Goal: Task Accomplishment & Management: Manage account settings

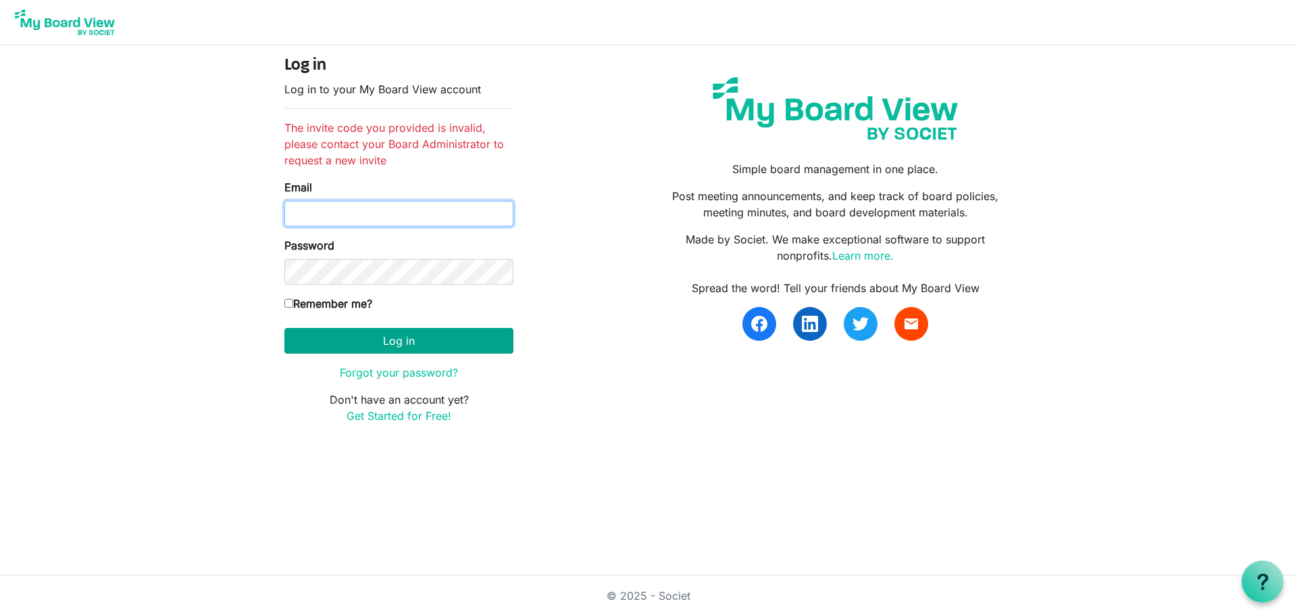
type input "rusgreim@hotmail.com"
click at [370, 338] on button "Log in" at bounding box center [398, 341] width 229 height 26
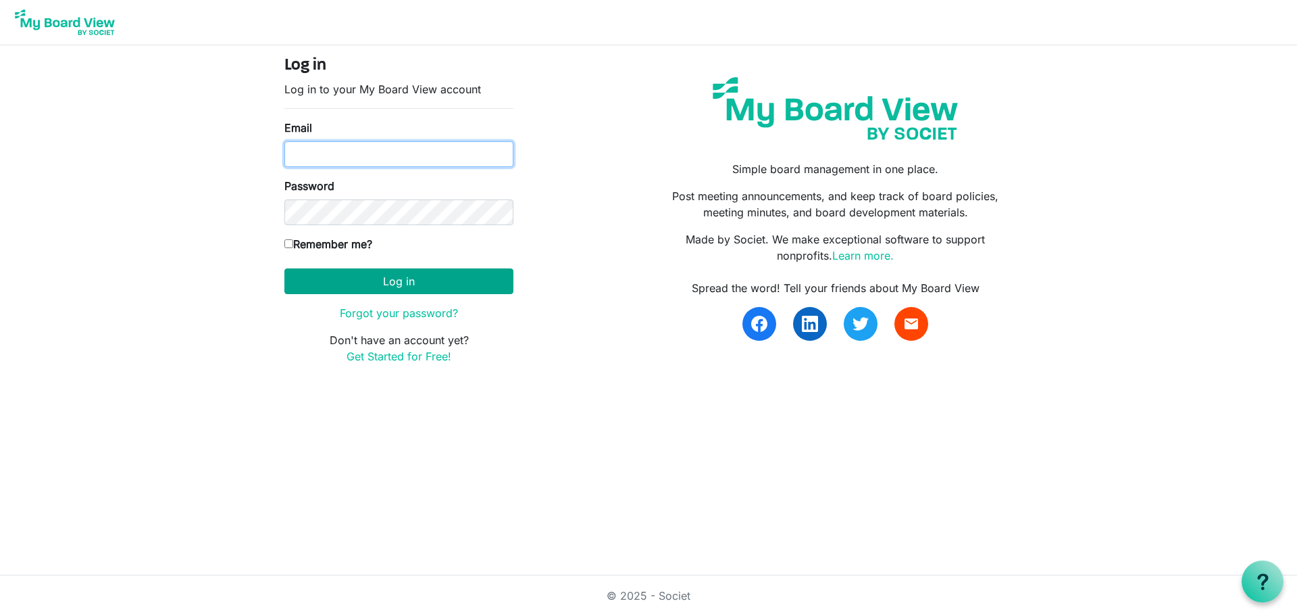
type input "[EMAIL_ADDRESS][DOMAIN_NAME]"
click at [416, 276] on button "Log in" at bounding box center [398, 281] width 229 height 26
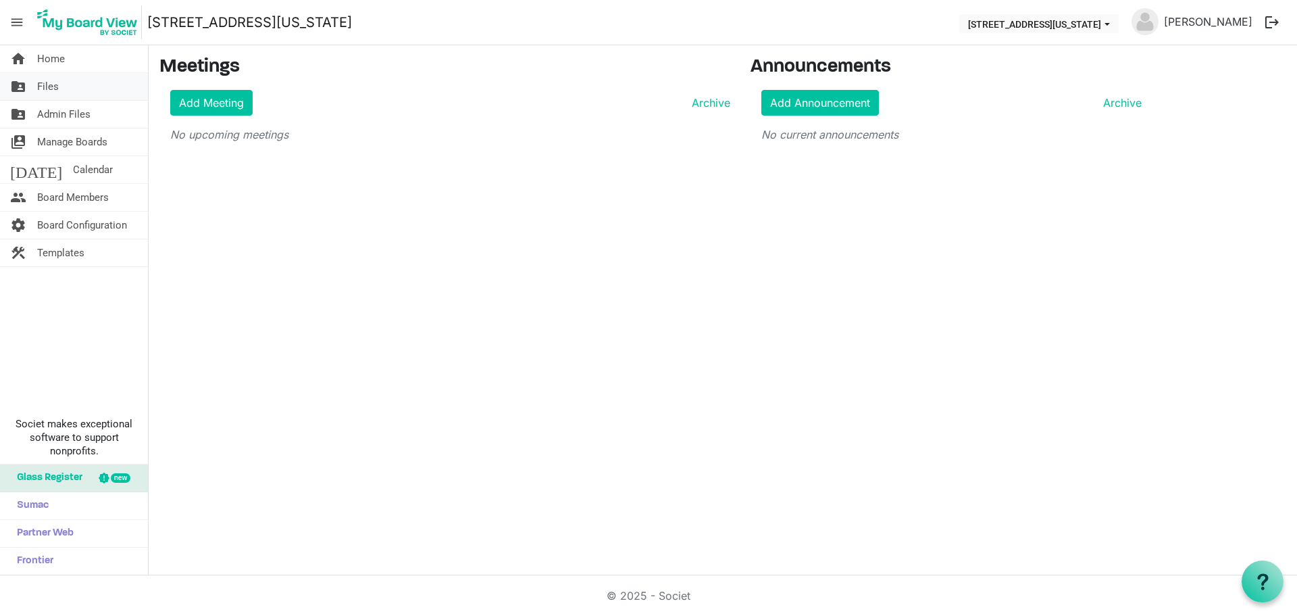
click at [70, 91] on link "folder_shared Files" at bounding box center [74, 86] width 148 height 27
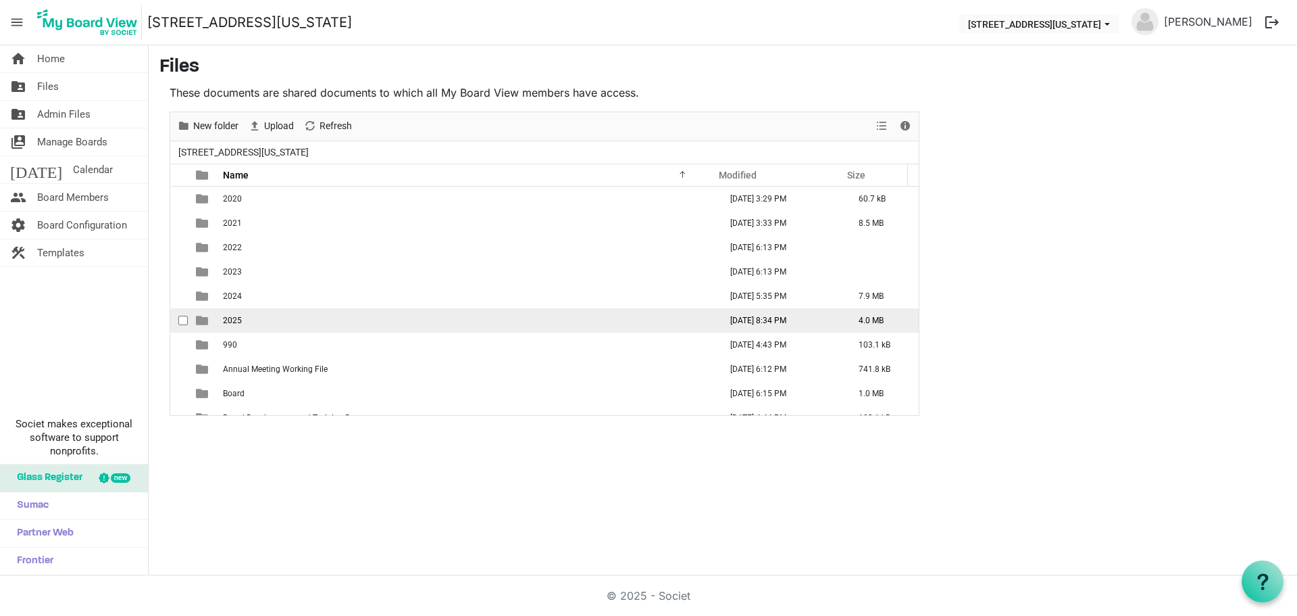
click at [273, 322] on td "2025" at bounding box center [467, 320] width 497 height 24
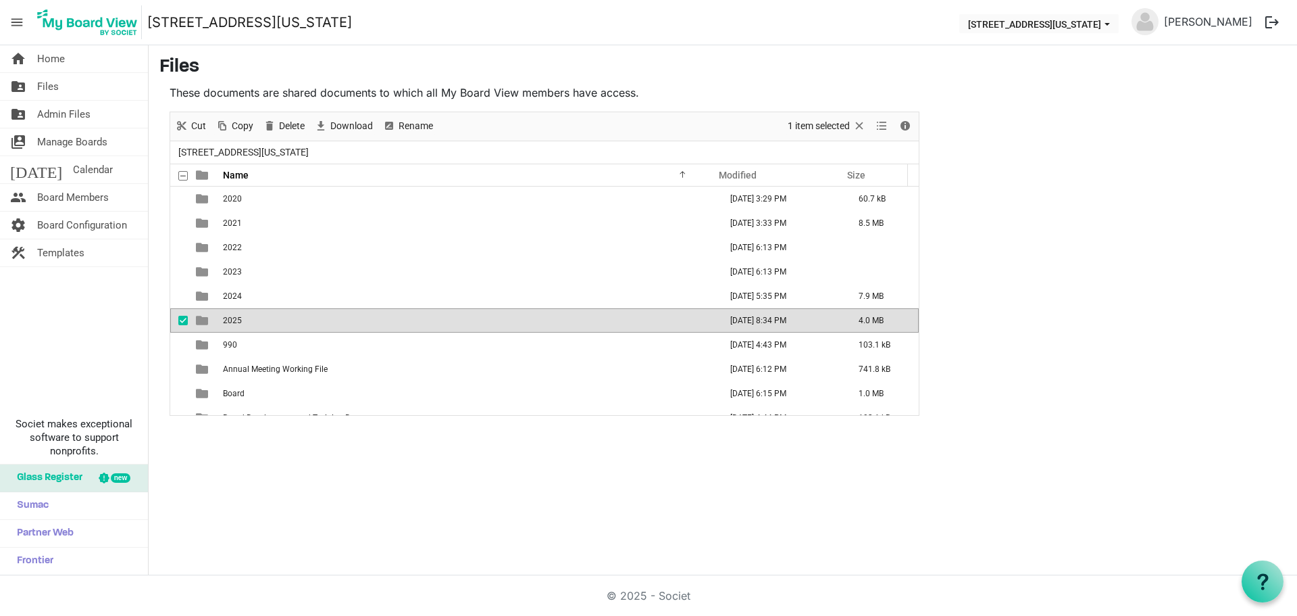
click at [273, 322] on td "2025" at bounding box center [467, 320] width 497 height 24
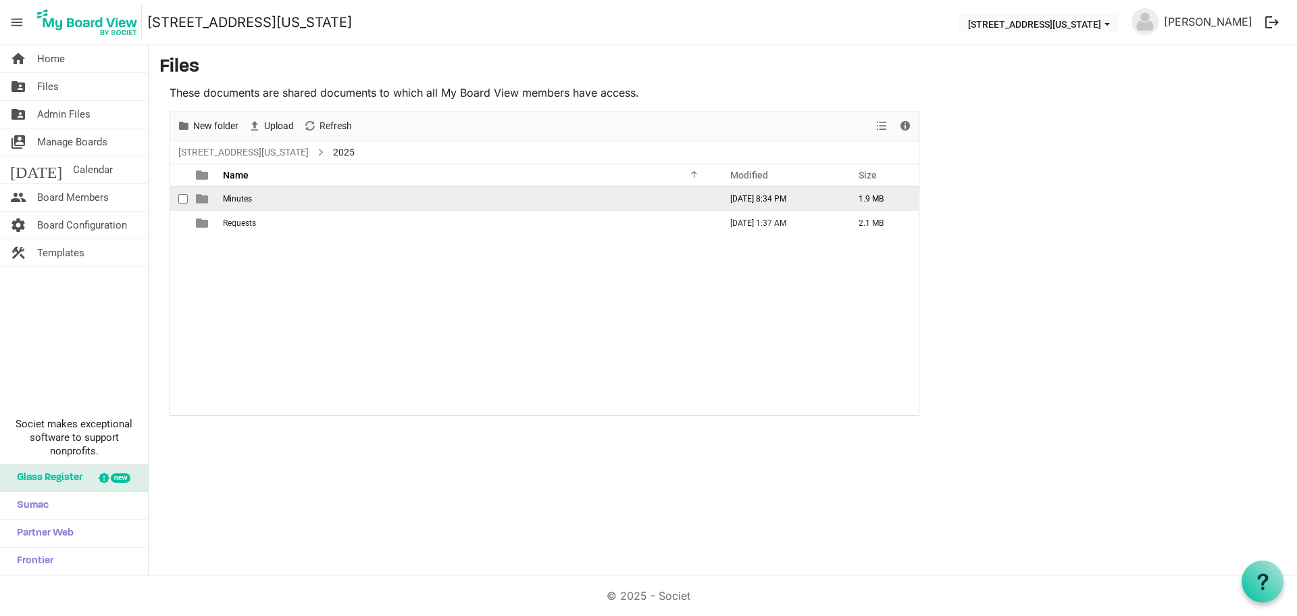
click at [380, 206] on td "Minutes" at bounding box center [467, 198] width 497 height 24
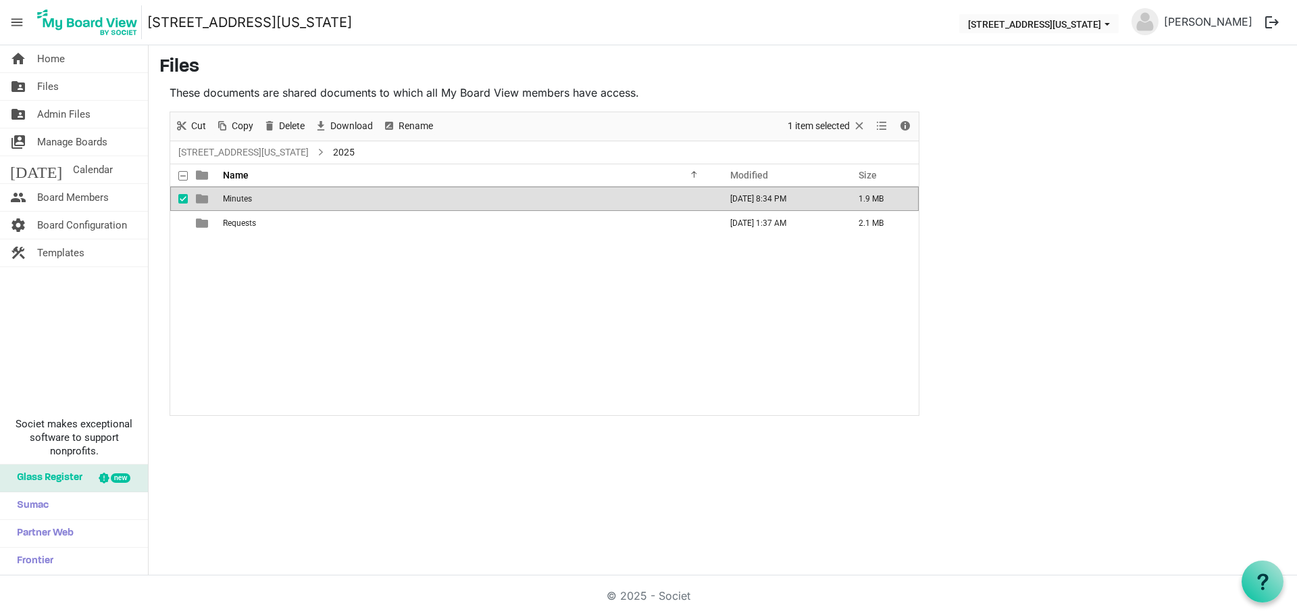
click at [380, 206] on td "Minutes" at bounding box center [467, 198] width 497 height 24
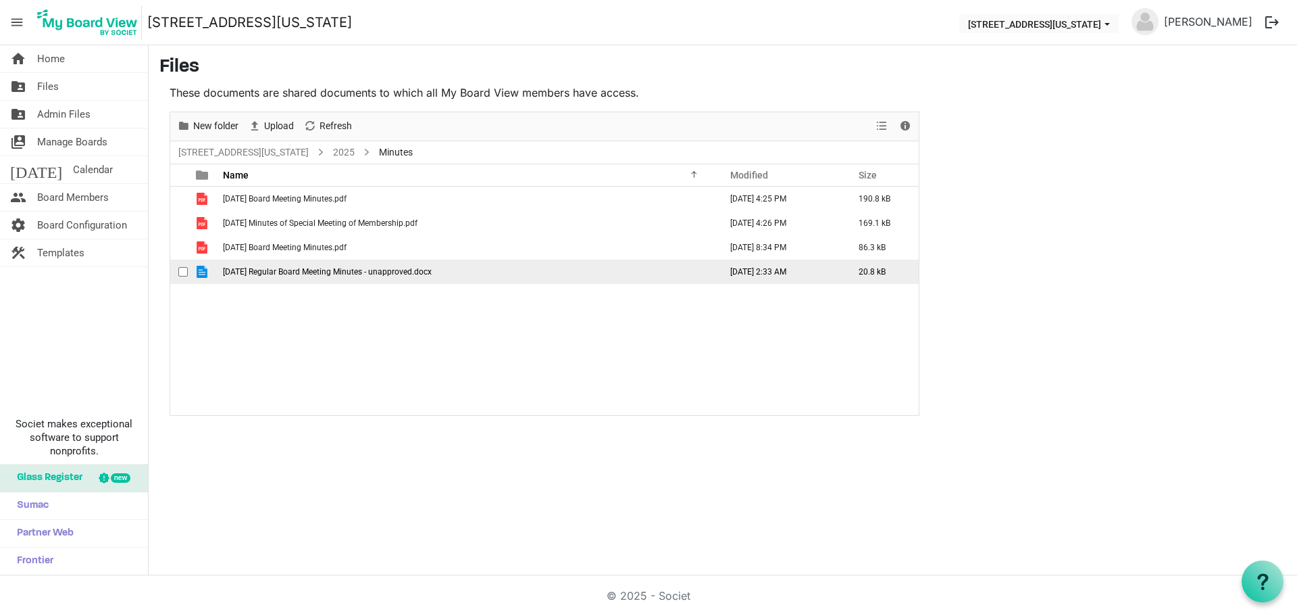
click at [456, 268] on td "8-19-2025 Regular Board Meeting Minutes - unapproved.docx" at bounding box center [467, 271] width 497 height 24
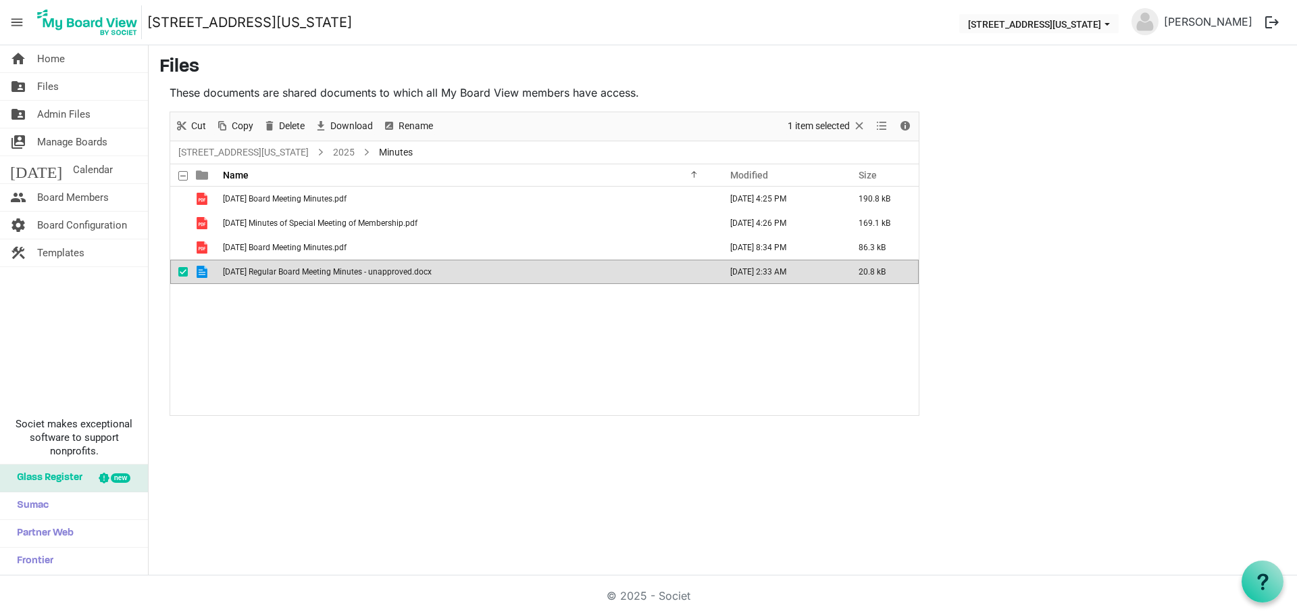
click at [456, 268] on td "8-19-2025 Regular Board Meeting Minutes - unapproved.docx" at bounding box center [467, 271] width 497 height 24
click at [584, 338] on div "06-12-2025 Board Meeting Minutes.pdf August 10, 2025 4:25 PM 190.8 kB 07-22-202…" at bounding box center [544, 300] width 749 height 228
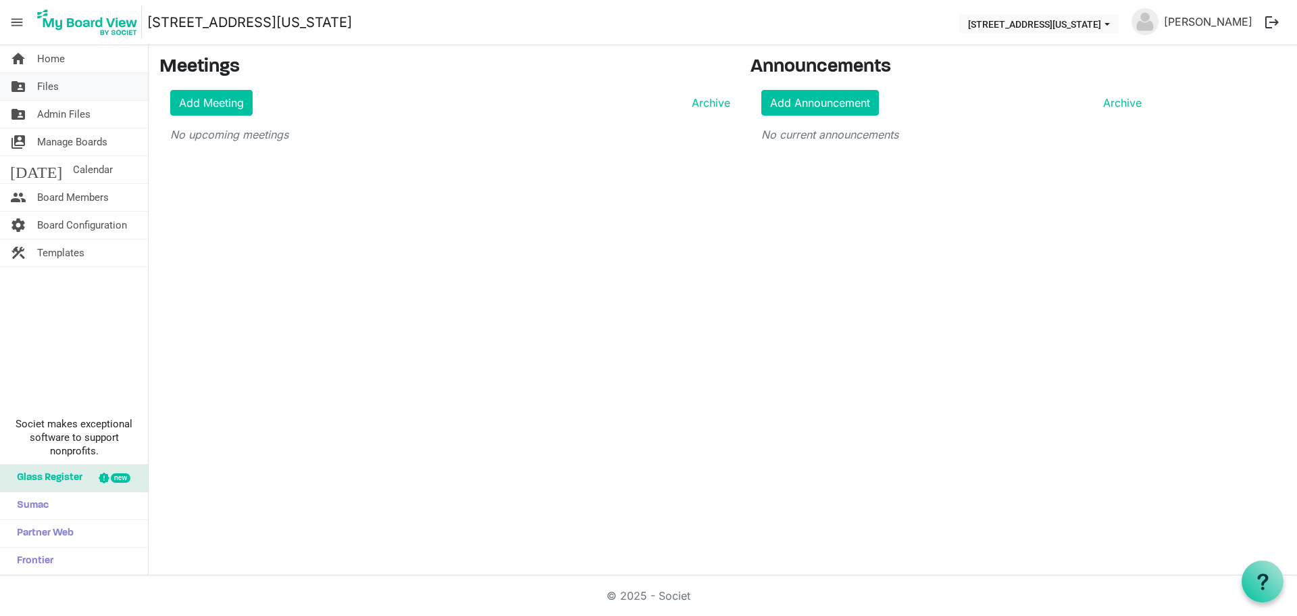
click at [83, 89] on link "folder_shared Files" at bounding box center [74, 86] width 148 height 27
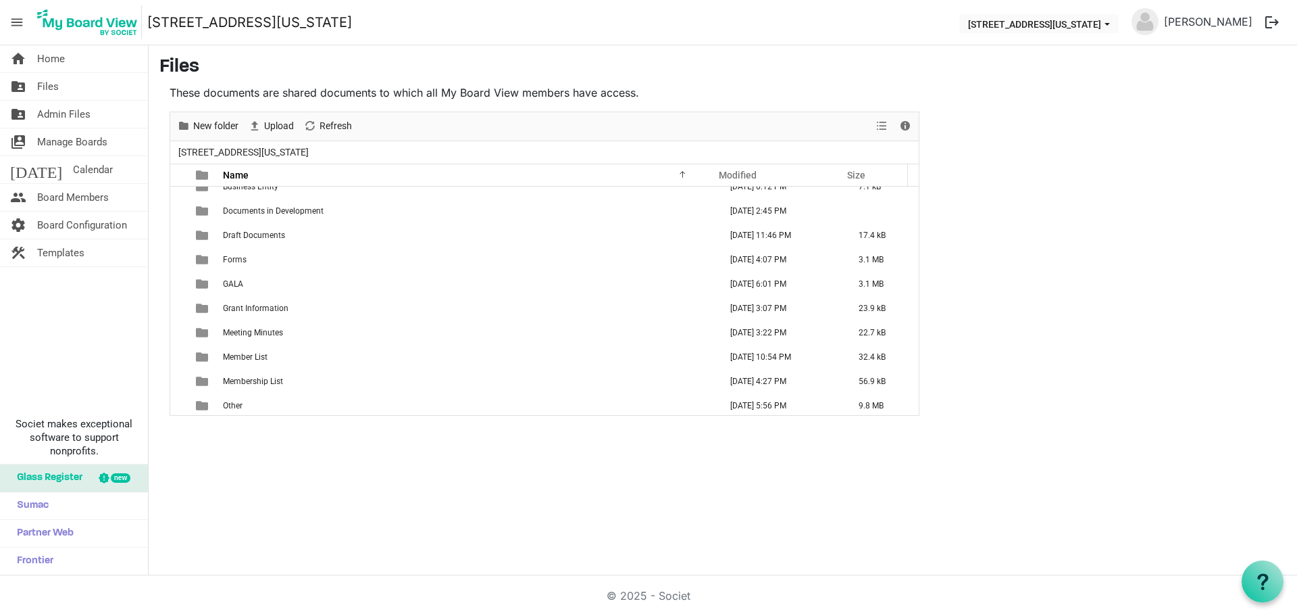
scroll to position [331, 0]
click at [222, 126] on span "New folder" at bounding box center [216, 126] width 48 height 17
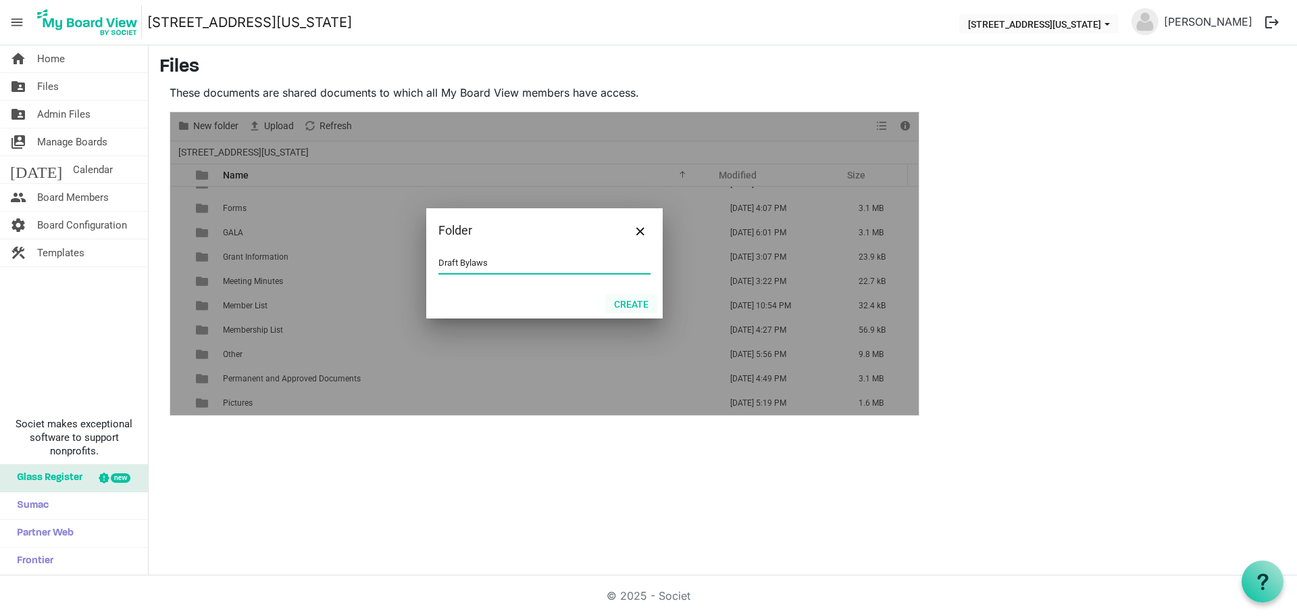
type input "Draft Bylaws"
click at [639, 301] on button "Create" at bounding box center [631, 303] width 52 height 19
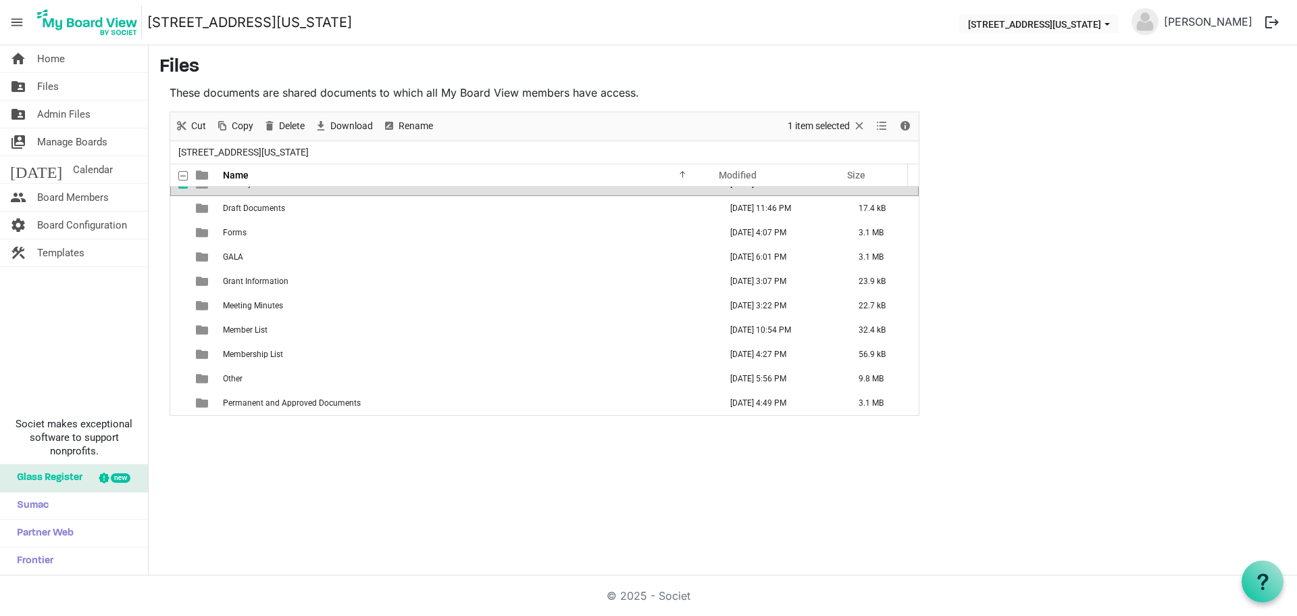
scroll to position [212, 0]
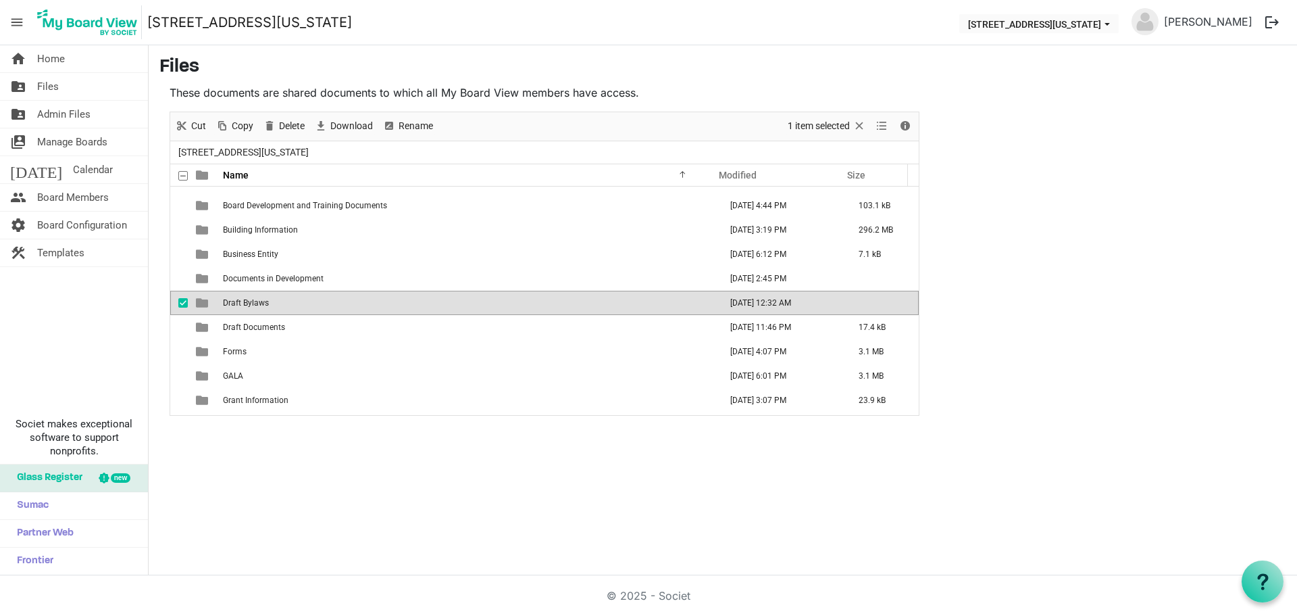
click at [289, 303] on td "Draft Bylaws" at bounding box center [467, 303] width 497 height 24
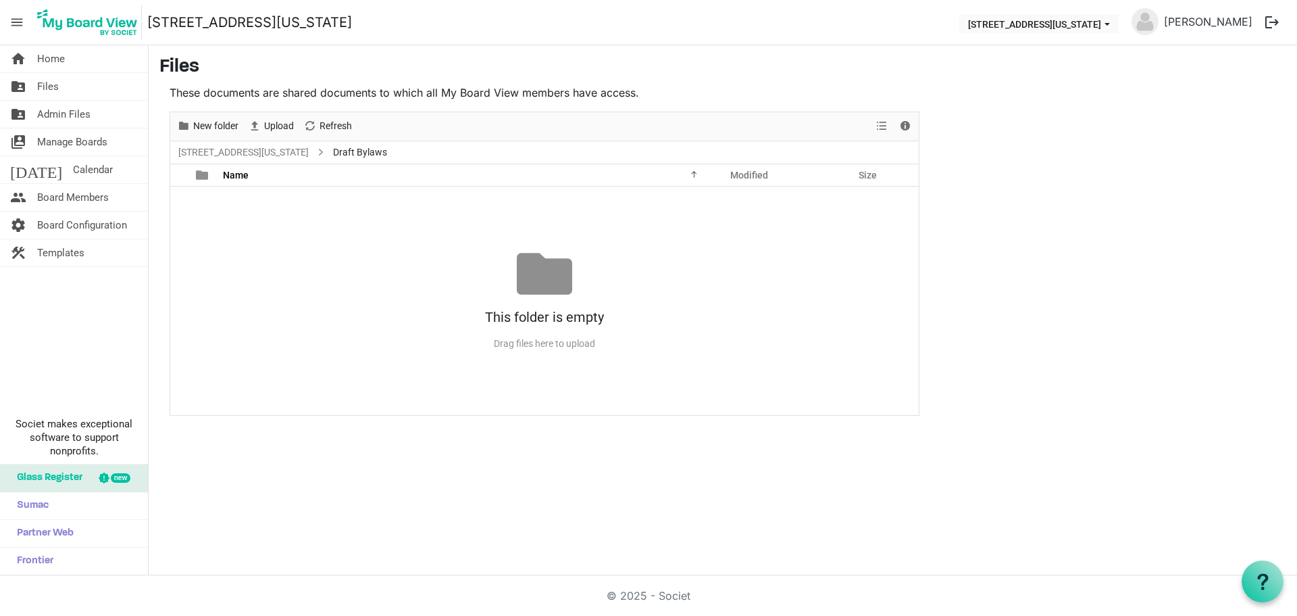
click at [515, 243] on div "No records to display This folder is empty Drag files here to upload" at bounding box center [544, 300] width 749 height 228
click at [280, 118] on span "Upload" at bounding box center [279, 126] width 32 height 17
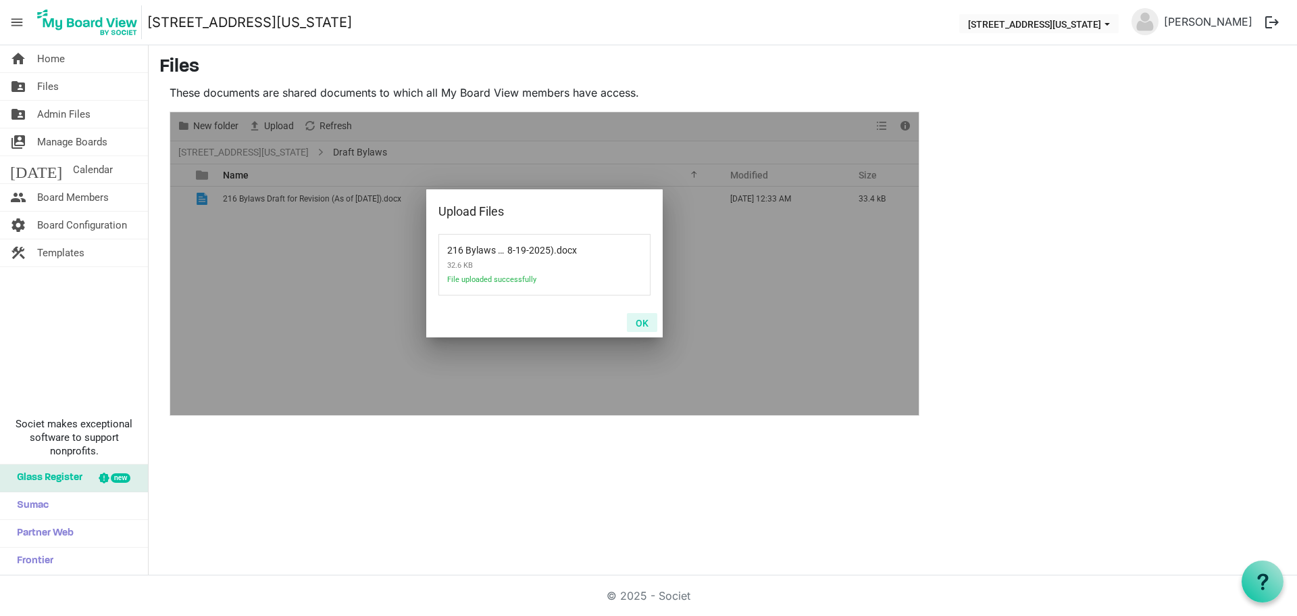
click at [643, 316] on button "OK" at bounding box center [642, 322] width 30 height 19
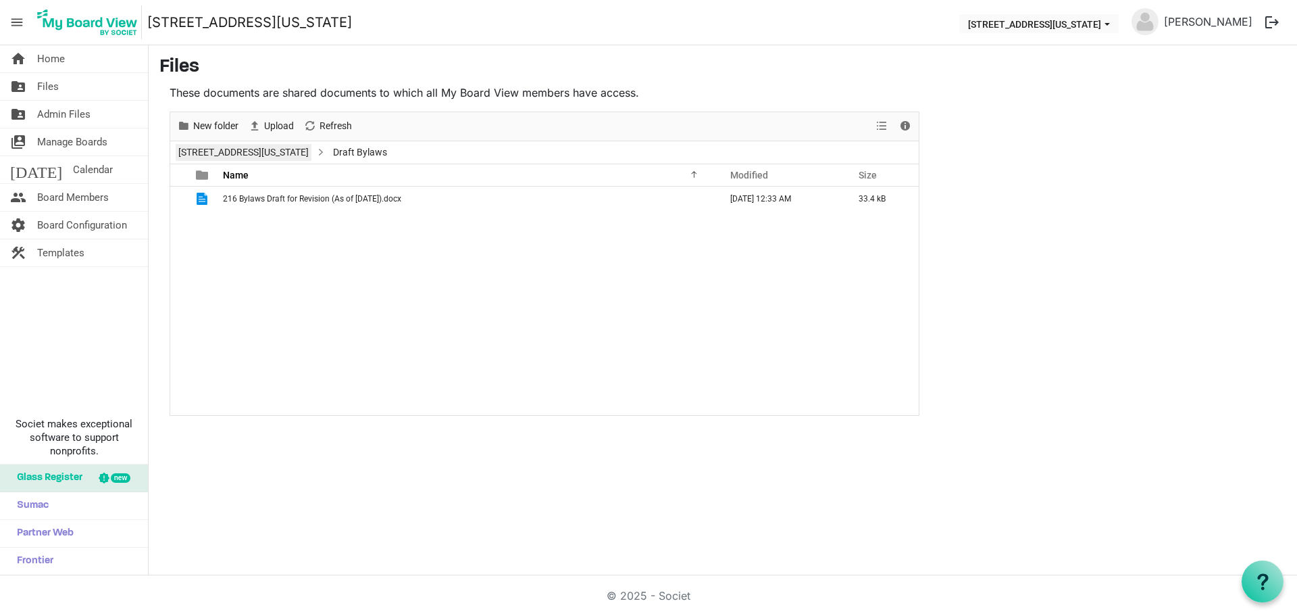
click at [207, 153] on link "[STREET_ADDRESS][US_STATE]" at bounding box center [244, 152] width 136 height 17
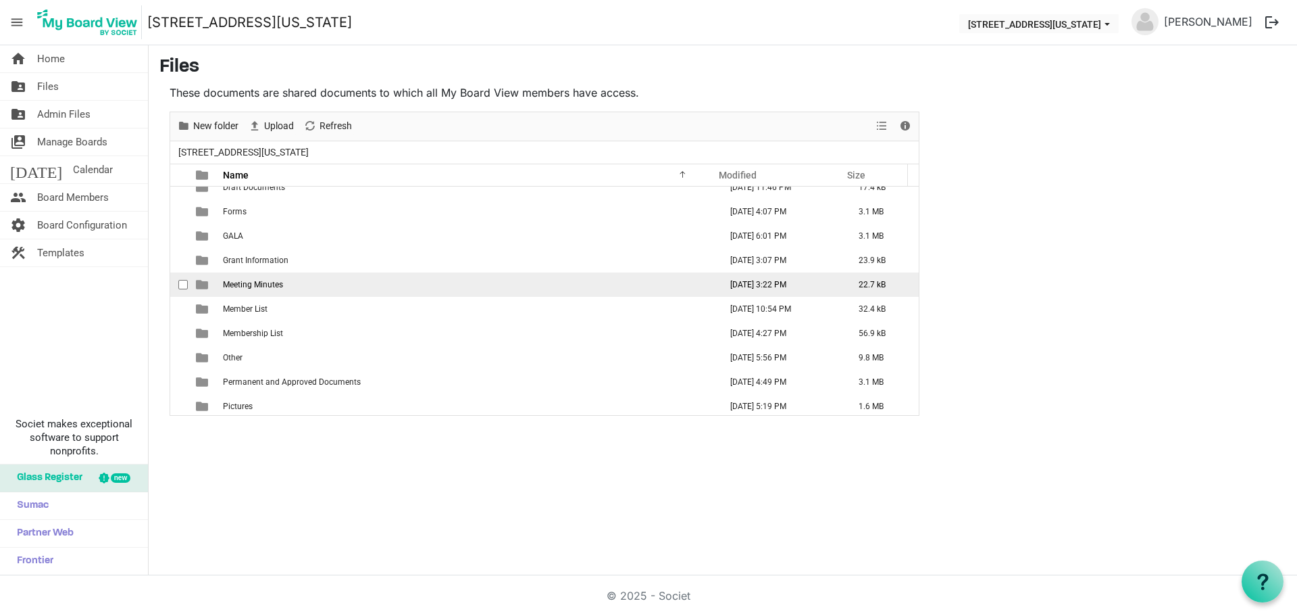
scroll to position [355, 0]
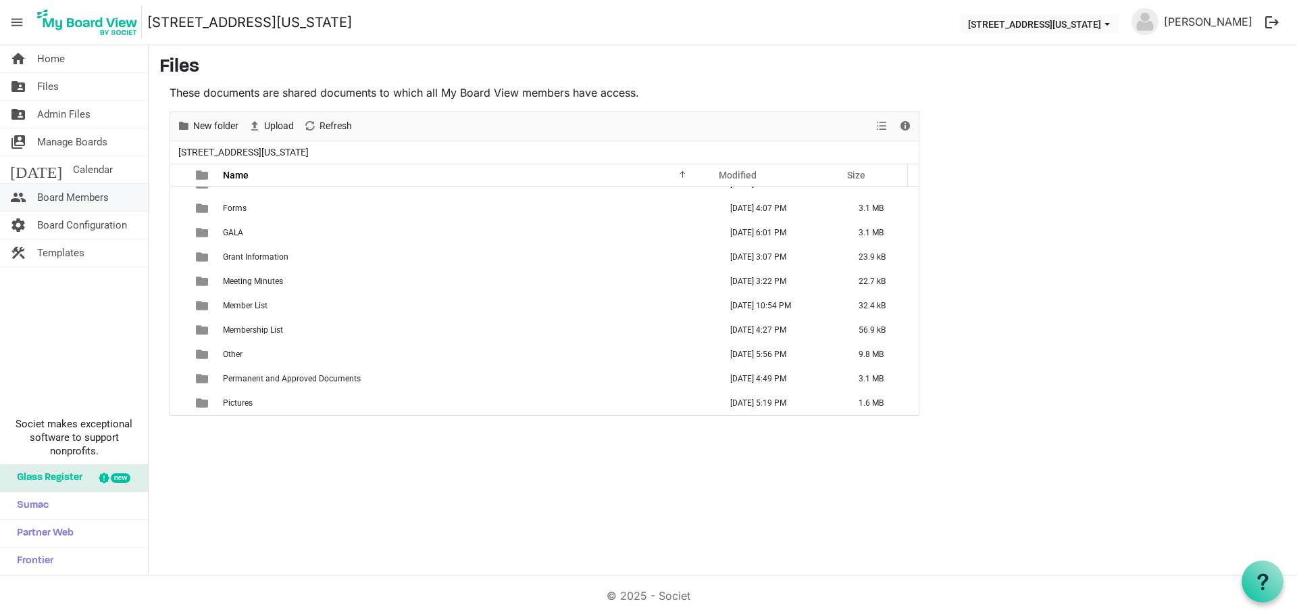
click at [86, 197] on span "Board Members" at bounding box center [73, 197] width 72 height 27
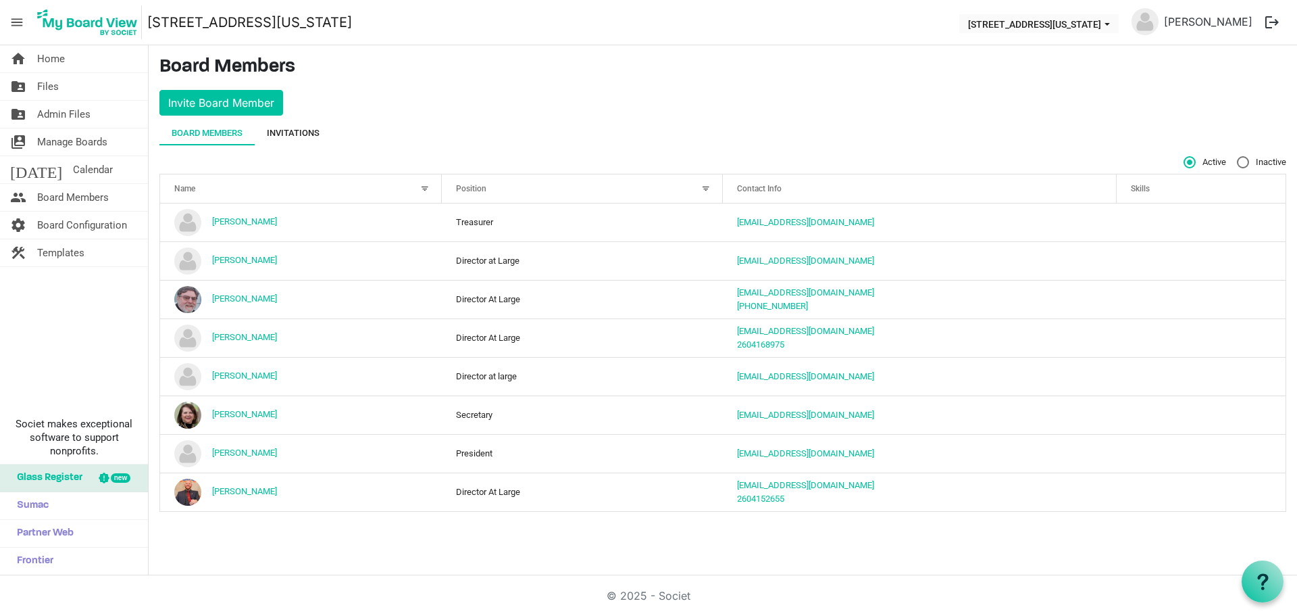
click at [290, 130] on div "Invitations" at bounding box center [293, 133] width 53 height 14
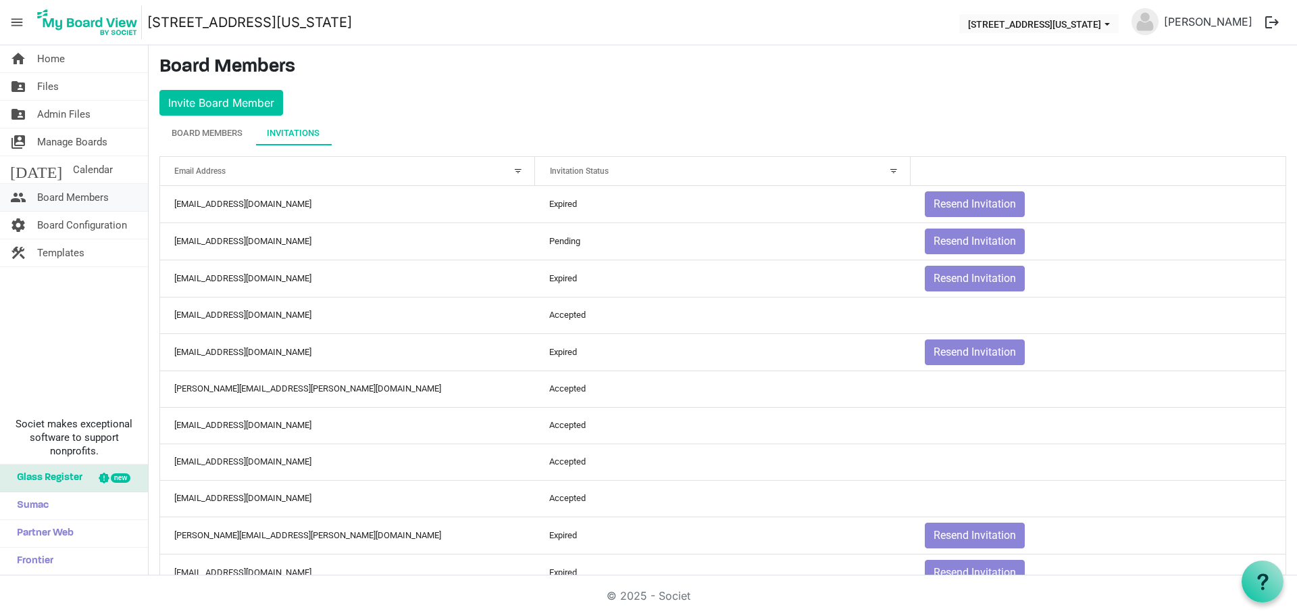
click at [66, 195] on span "Board Members" at bounding box center [73, 197] width 72 height 27
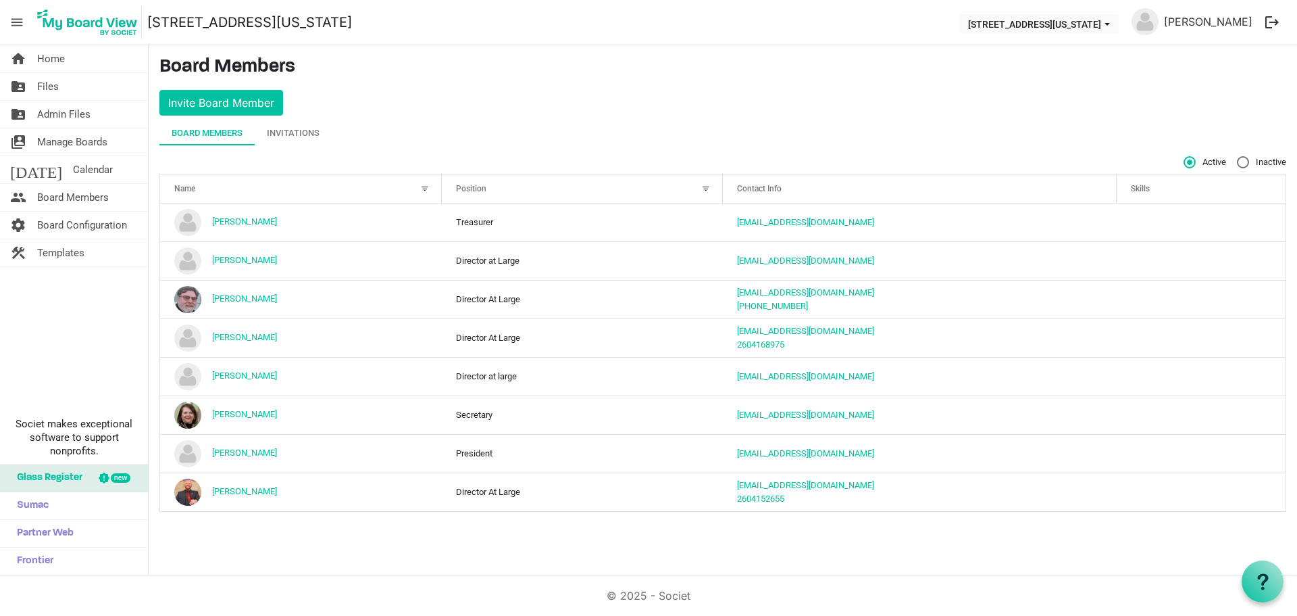
click at [1242, 165] on label "Inactive" at bounding box center [1261, 162] width 49 height 12
click at [1238, 157] on input "Inactive" at bounding box center [1237, 156] width 1 height 1
radio input "true"
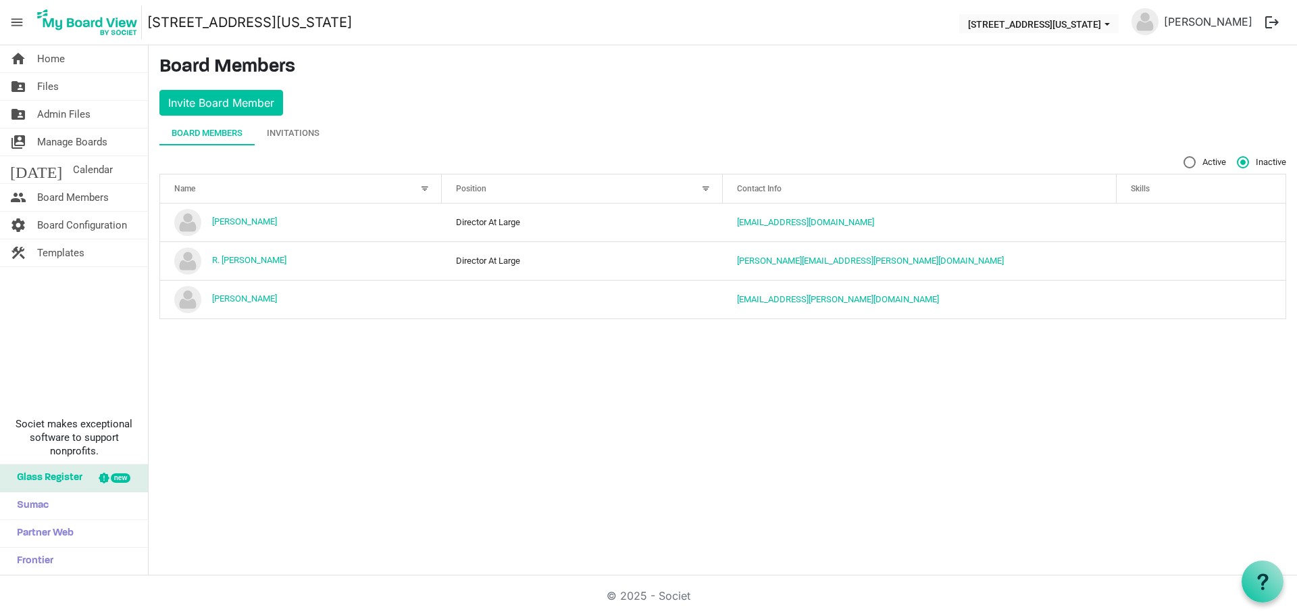
click at [1198, 164] on span "Active" at bounding box center [1205, 162] width 43 height 12
click at [1184, 157] on input "Active" at bounding box center [1184, 156] width 1 height 1
radio input "true"
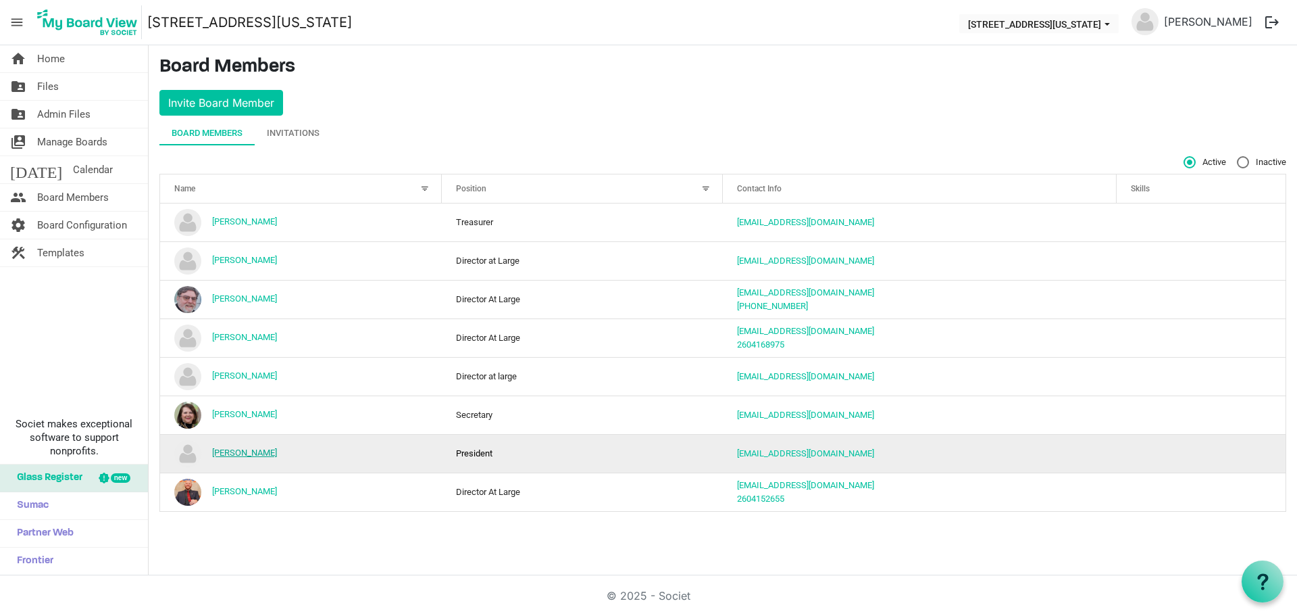
click at [250, 451] on link "[PERSON_NAME]" at bounding box center [244, 452] width 65 height 10
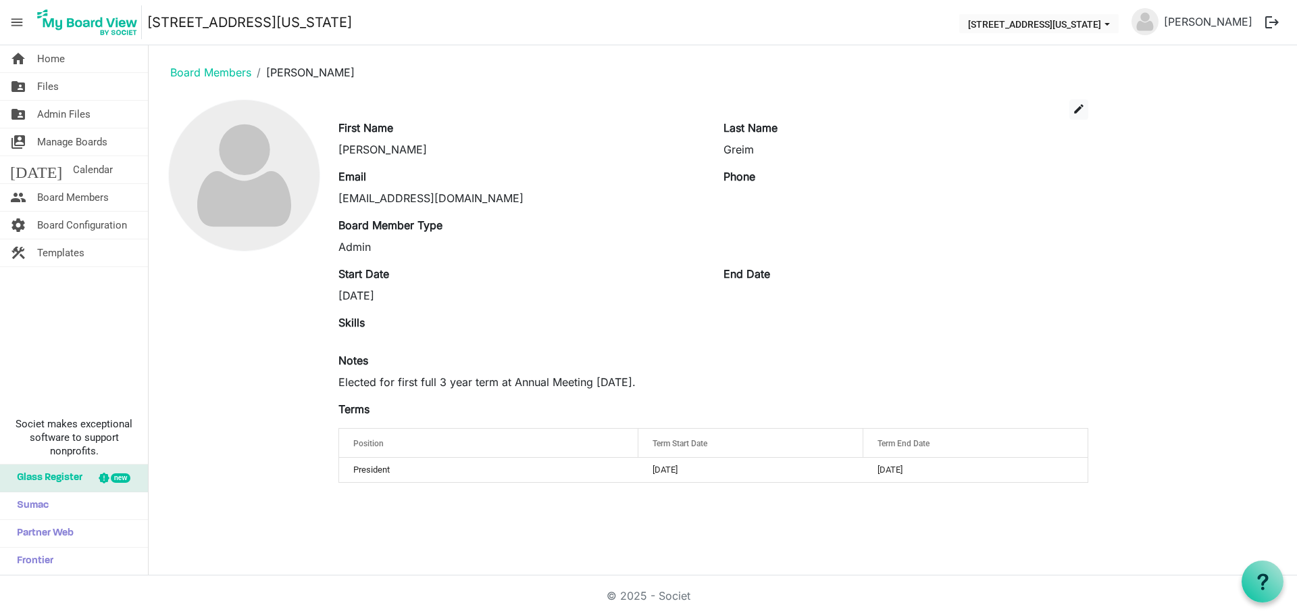
click at [423, 195] on div "[EMAIL_ADDRESS][DOMAIN_NAME]" at bounding box center [521, 198] width 365 height 16
click at [1082, 106] on span "edit" at bounding box center [1079, 109] width 12 height 12
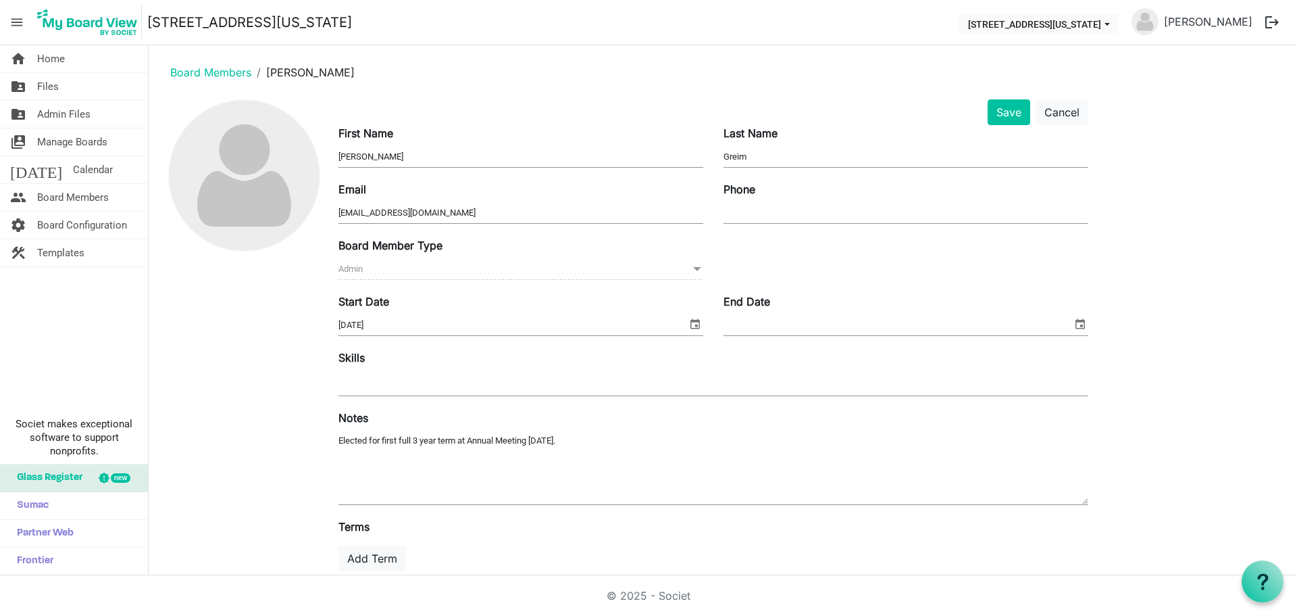
click at [447, 216] on input "[EMAIL_ADDRESS][DOMAIN_NAME]" at bounding box center [521, 213] width 365 height 20
type input "[EMAIL_ADDRESS][DOMAIN_NAME]"
click at [781, 212] on input "Phone" at bounding box center [906, 213] width 365 height 20
type input "[PHONE_NUMBER]"
click at [998, 109] on button "Save" at bounding box center [1009, 112] width 43 height 26
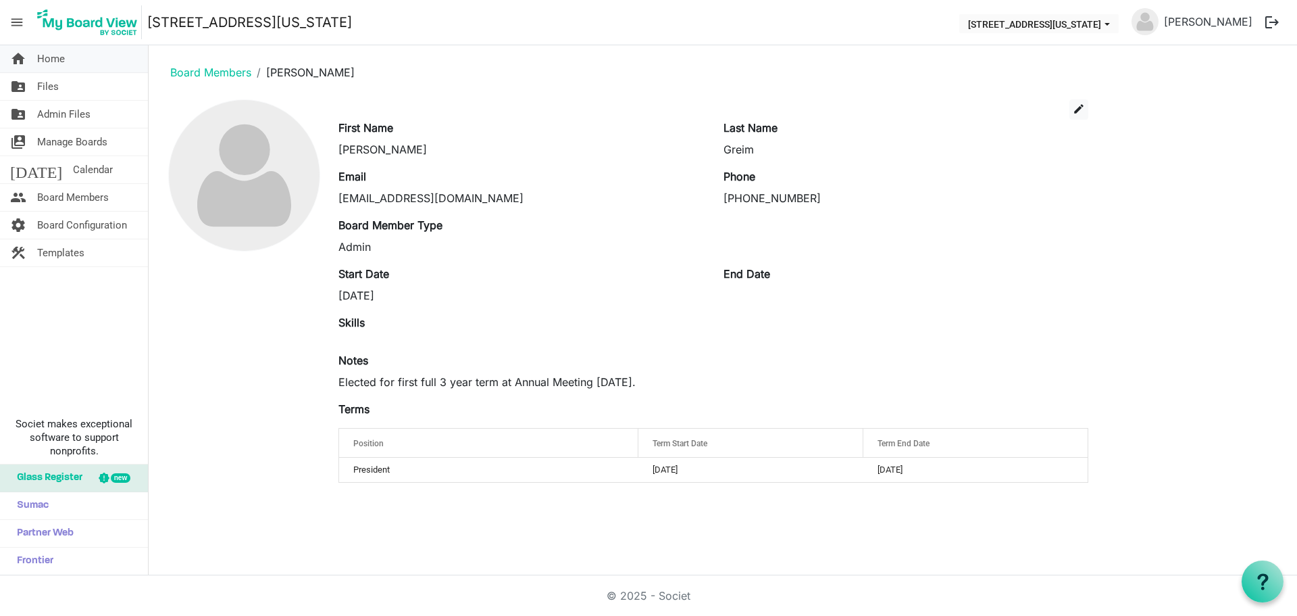
click at [61, 55] on span "Home" at bounding box center [51, 58] width 28 height 27
